Goal: Navigation & Orientation: Find specific page/section

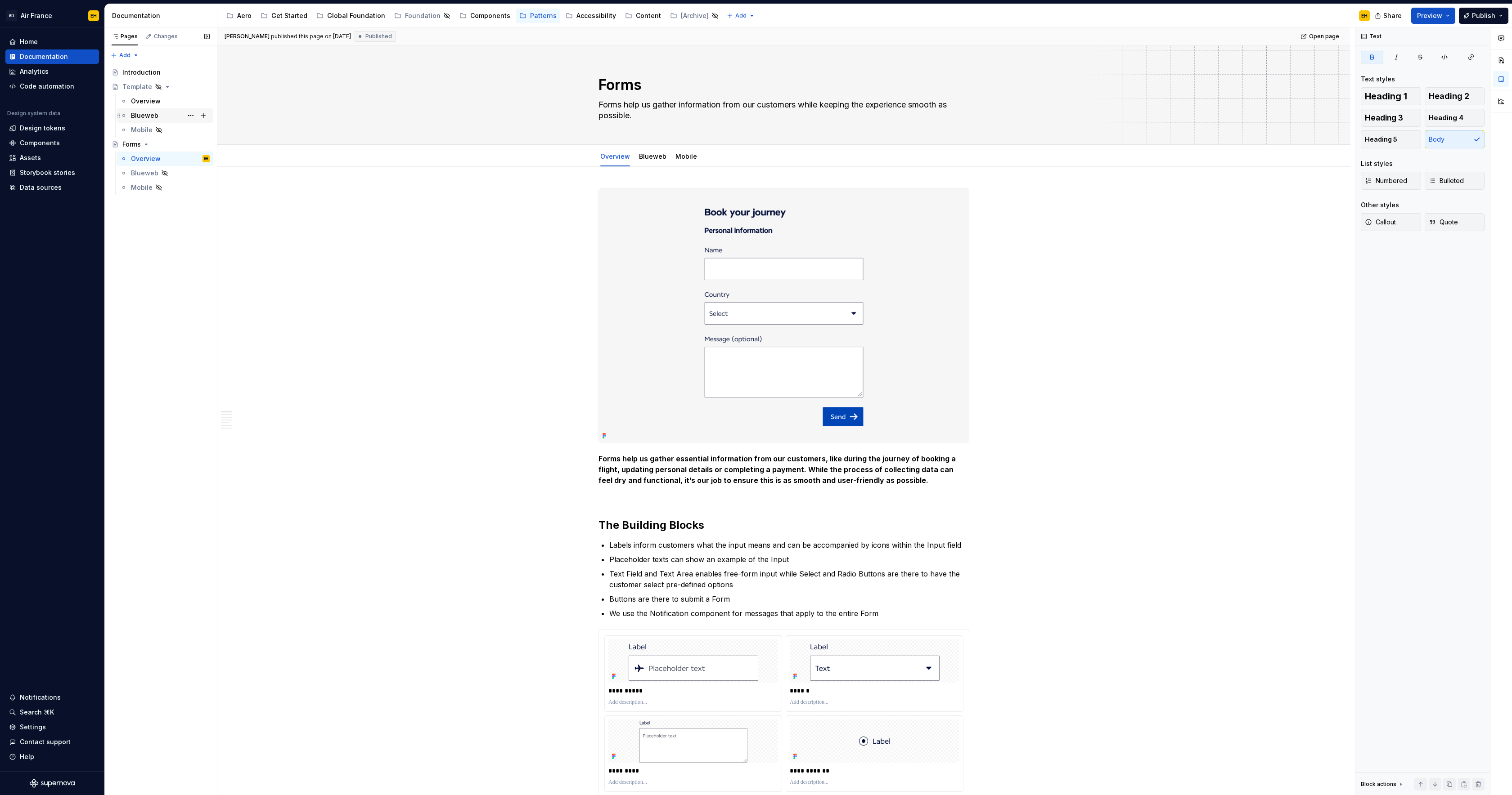
type textarea "*"
click at [30, 158] on div "Assets" at bounding box center [31, 157] width 21 height 9
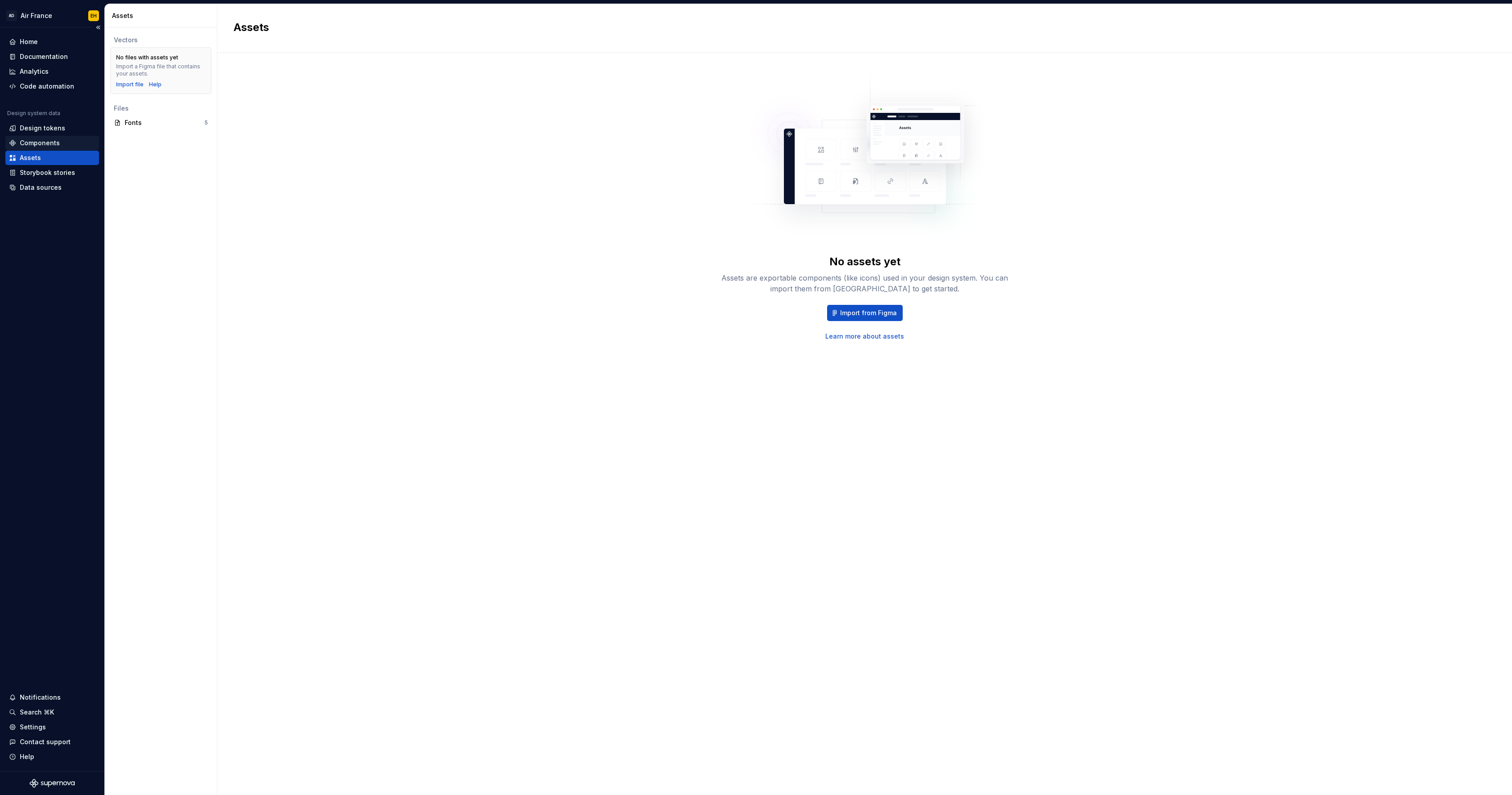
click at [42, 141] on div "Components" at bounding box center [40, 143] width 40 height 9
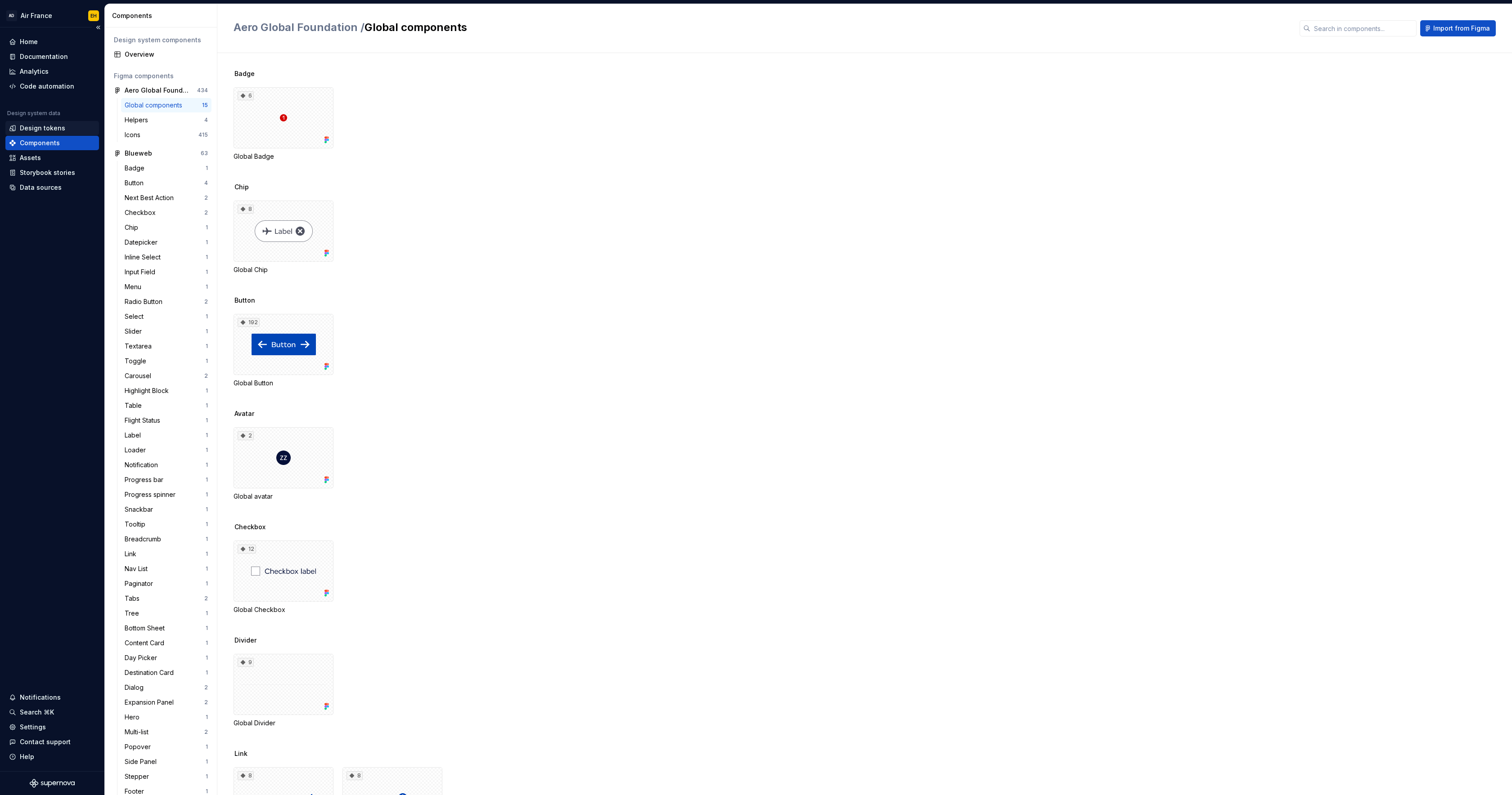
click at [50, 131] on div "Design tokens" at bounding box center [42, 128] width 45 height 9
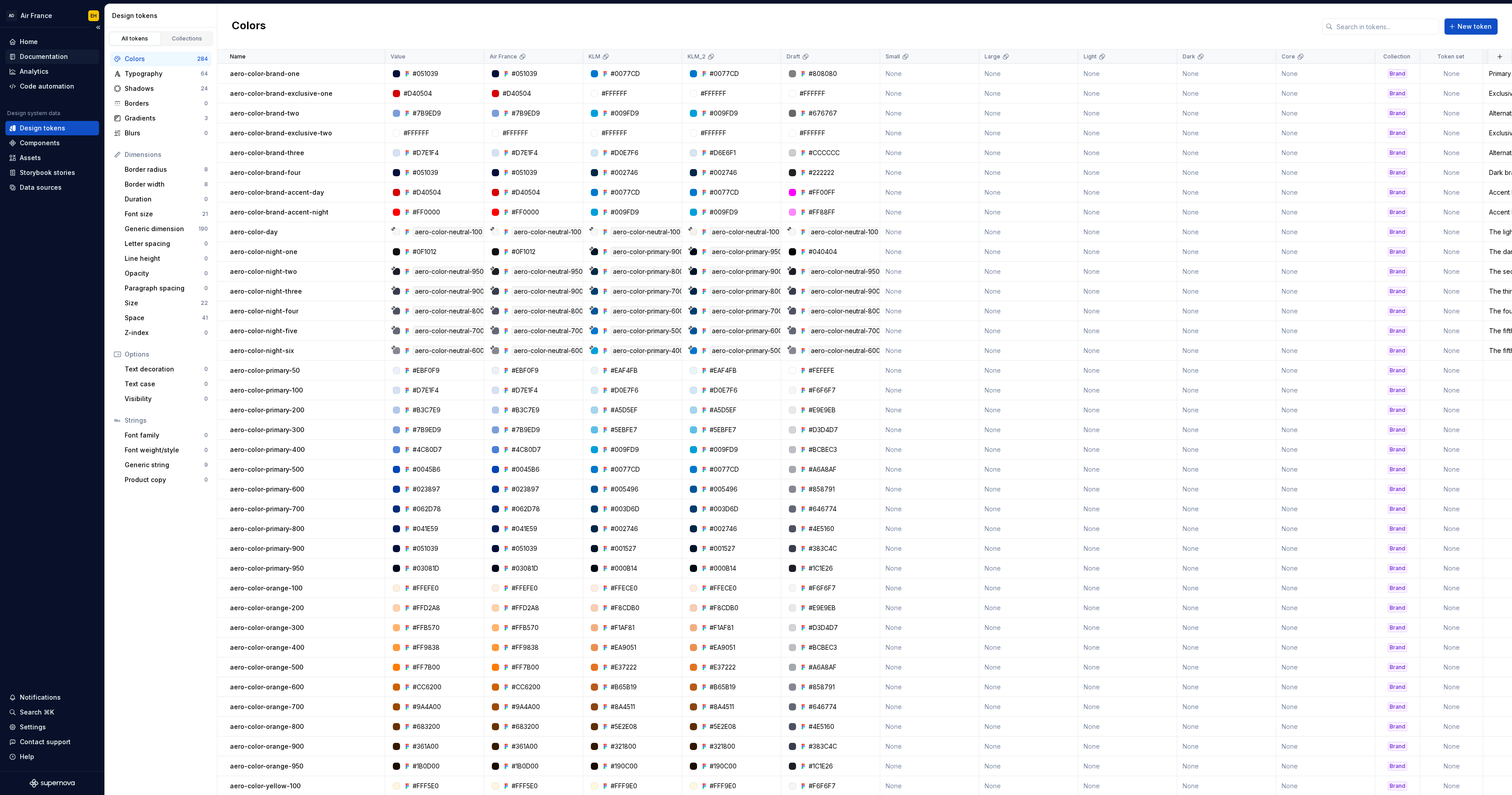
click at [47, 55] on div "Documentation" at bounding box center [44, 56] width 48 height 9
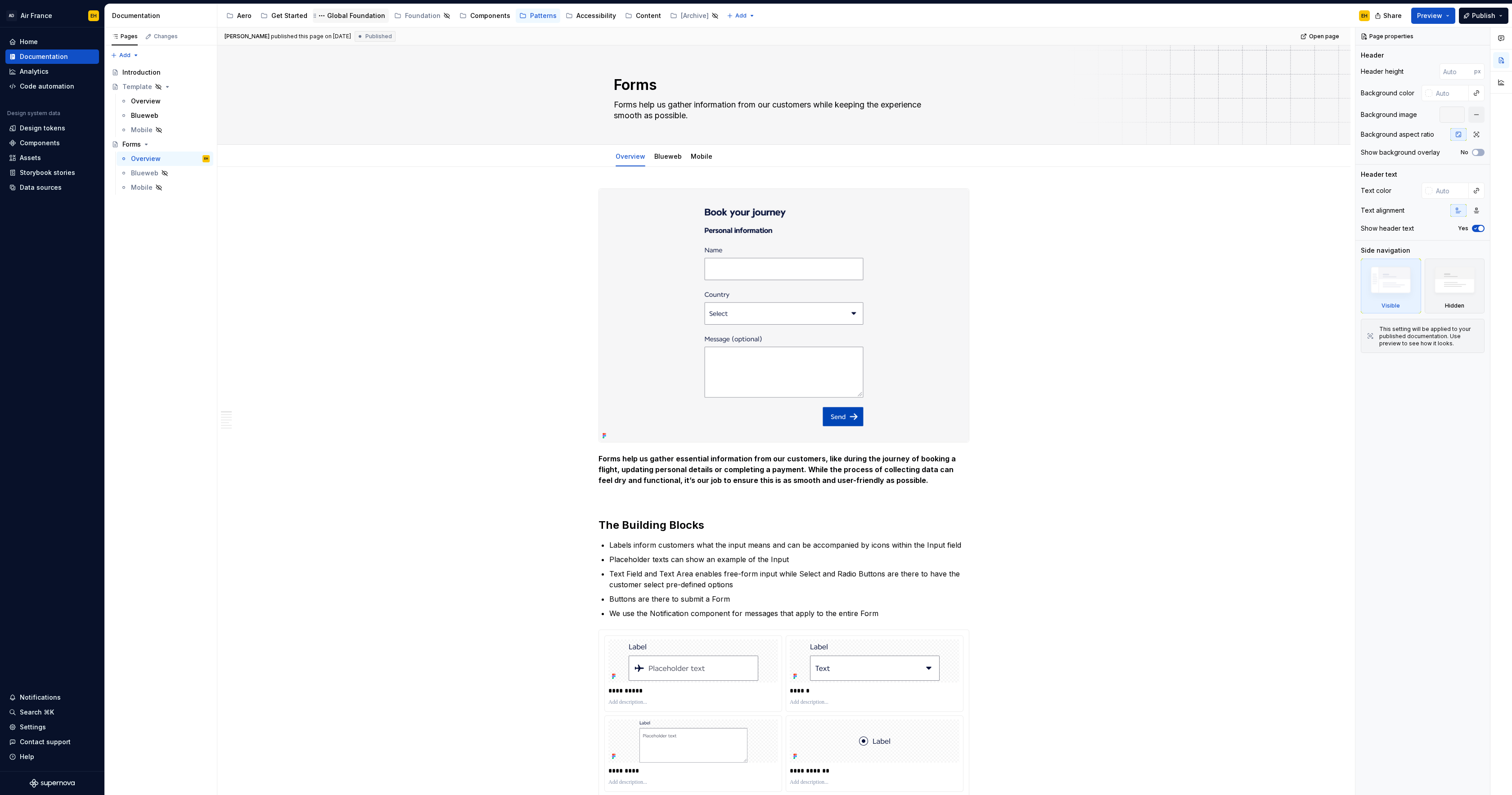
click at [363, 16] on div "Global Foundation" at bounding box center [356, 15] width 58 height 9
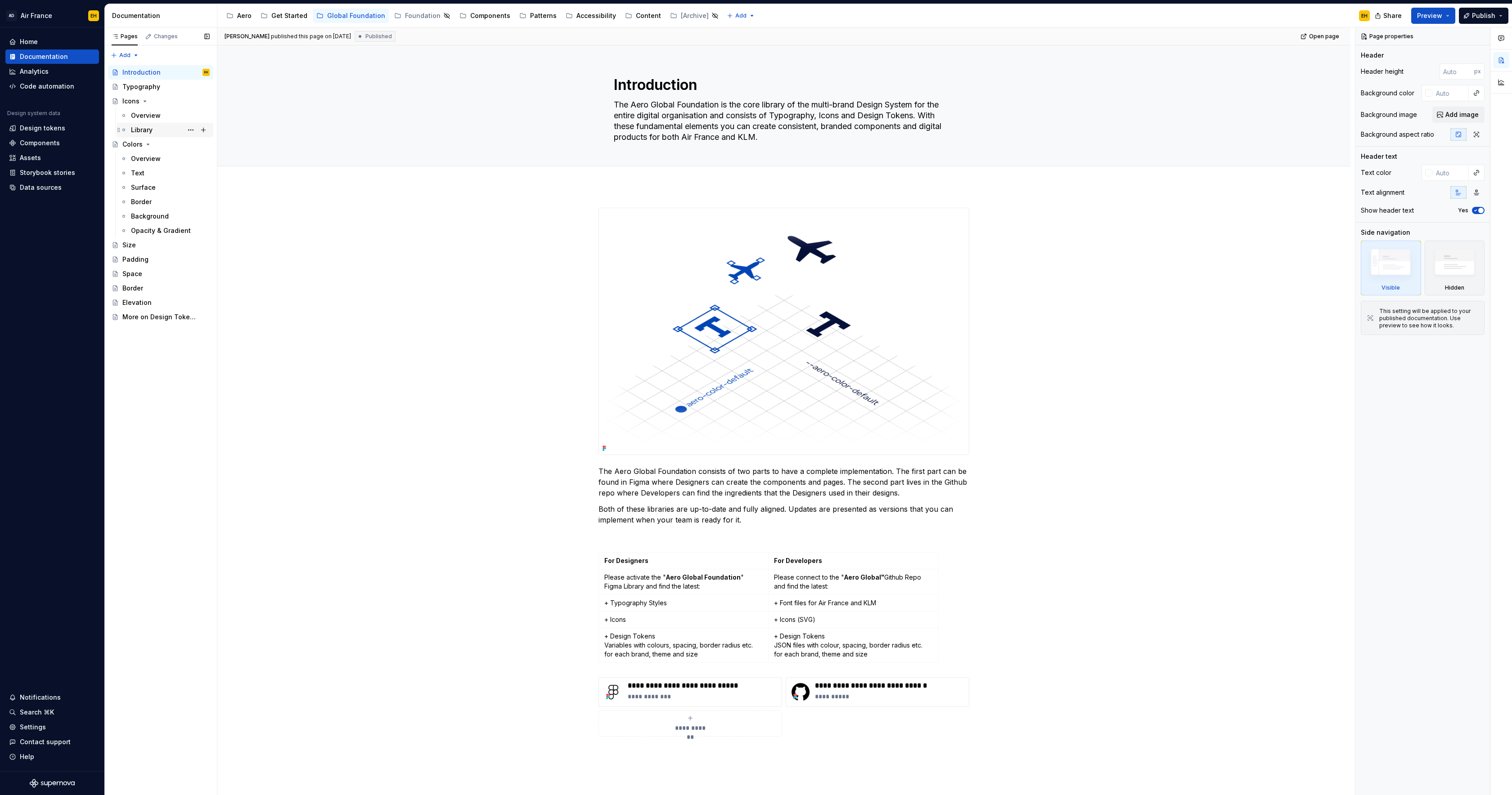
click at [151, 127] on div "Library" at bounding box center [141, 130] width 22 height 9
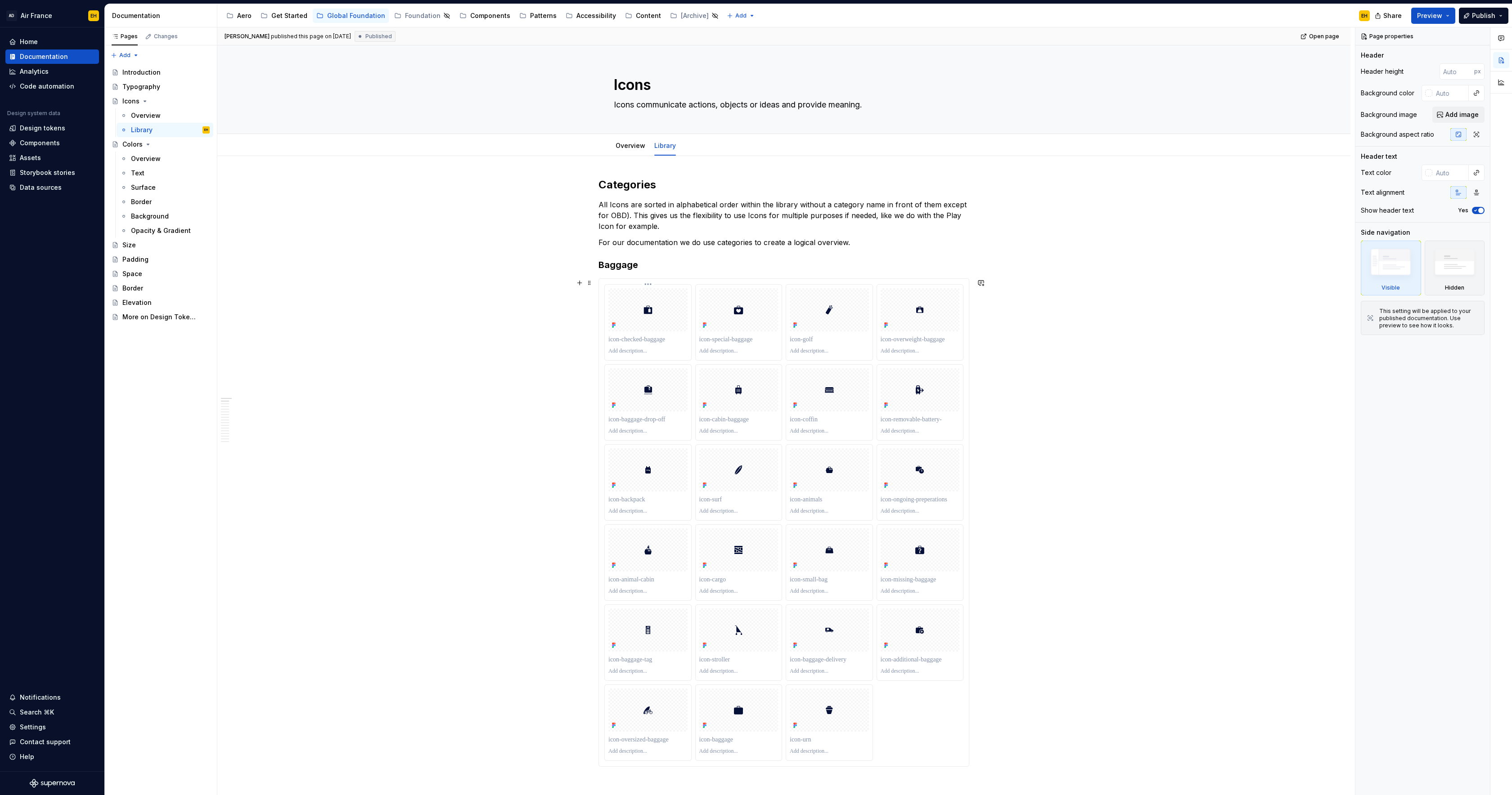
click at [650, 282] on html "AD Air France EH Home Documentation Analytics Code automation Design system dat…" at bounding box center [756, 397] width 1512 height 795
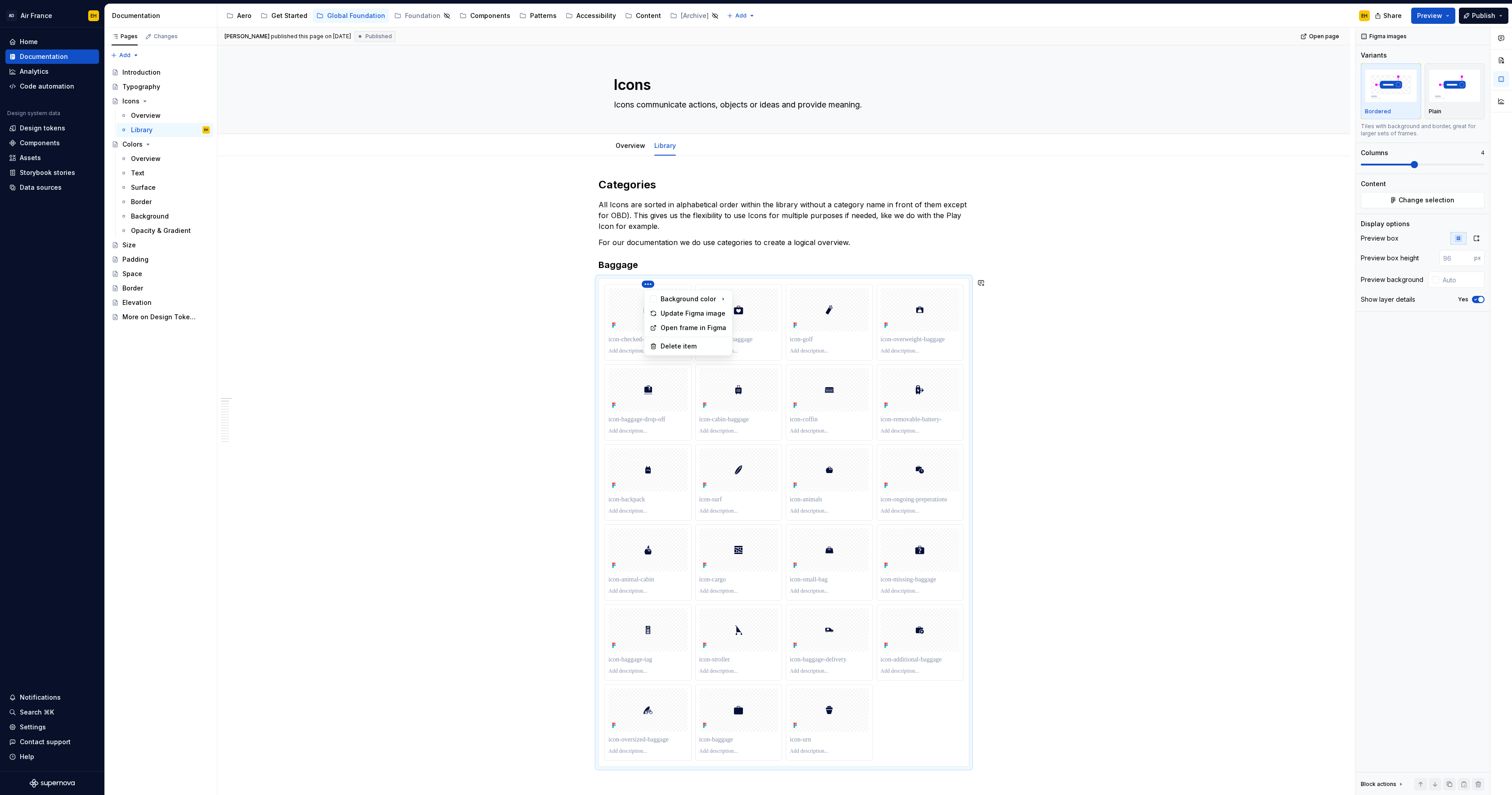
click at [1054, 271] on html "AD Air France EH Home Documentation Analytics Code automation Design system dat…" at bounding box center [756, 397] width 1512 height 795
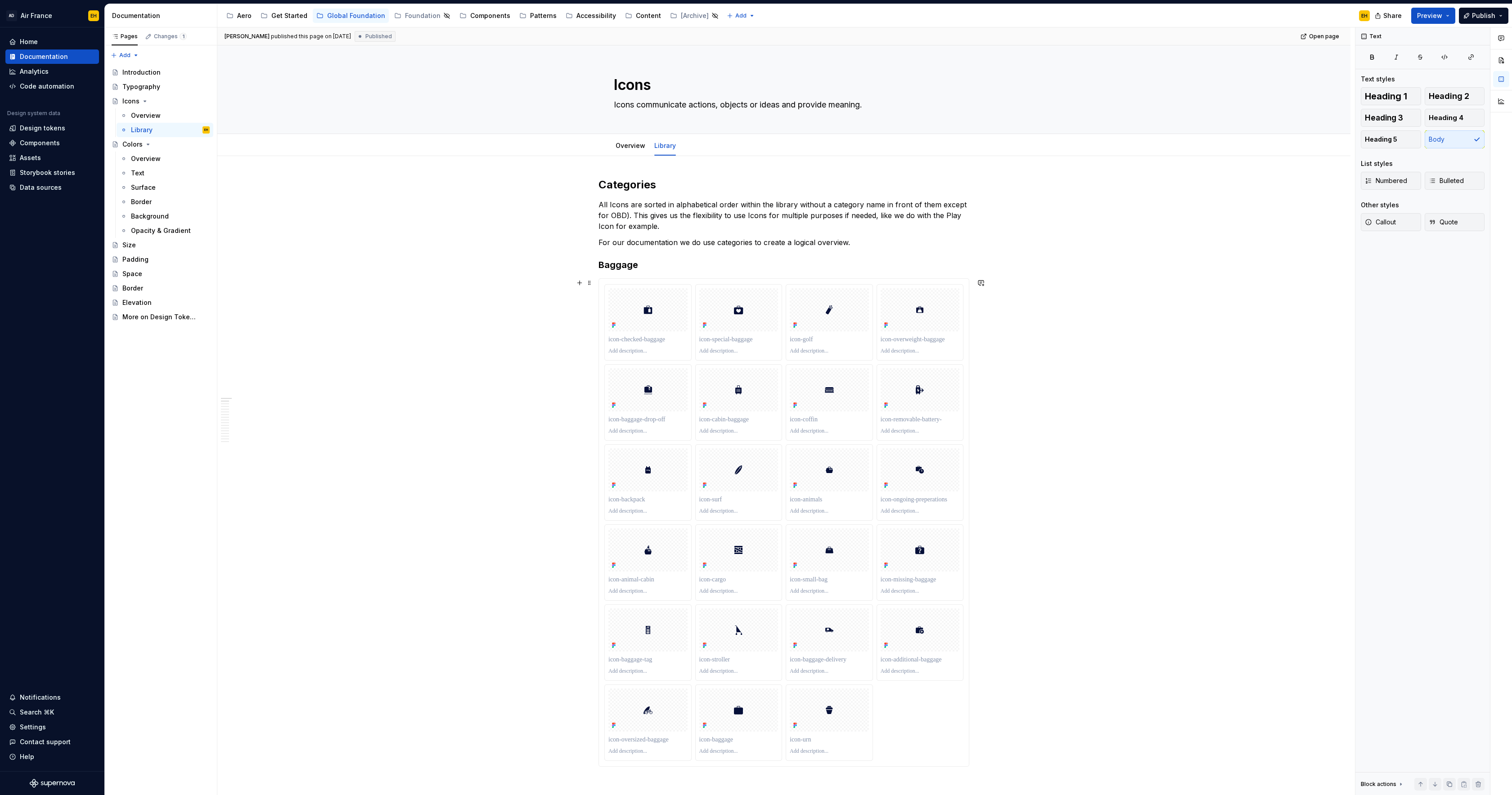
type textarea "*"
